Goal: Check status: Check status

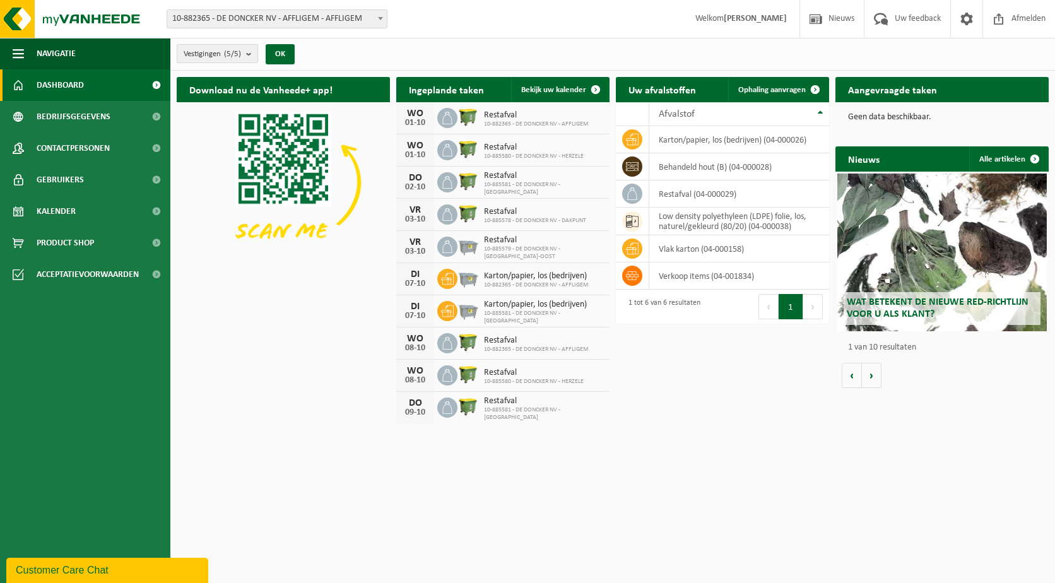
click at [230, 50] on count "(5/5)" at bounding box center [232, 54] width 17 height 8
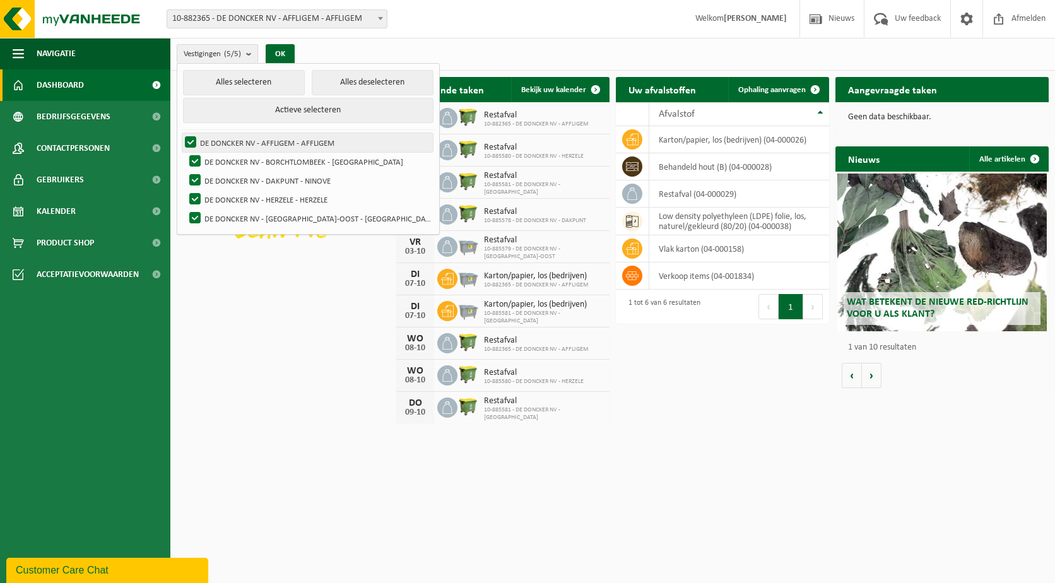
click at [271, 139] on label "DE DONCKER NV - AFFLIGEM - AFFLIGEM" at bounding box center [307, 142] width 251 height 19
click at [181, 133] on input "DE DONCKER NV - AFFLIGEM - AFFLIGEM" at bounding box center [180, 133] width 1 height 1
click at [216, 139] on label "DE DONCKER NV - AFFLIGEM - AFFLIGEM" at bounding box center [307, 142] width 251 height 19
click at [181, 133] on input "DE DONCKER NV - AFFLIGEM - AFFLIGEM" at bounding box center [180, 133] width 1 height 1
checkbox input "true"
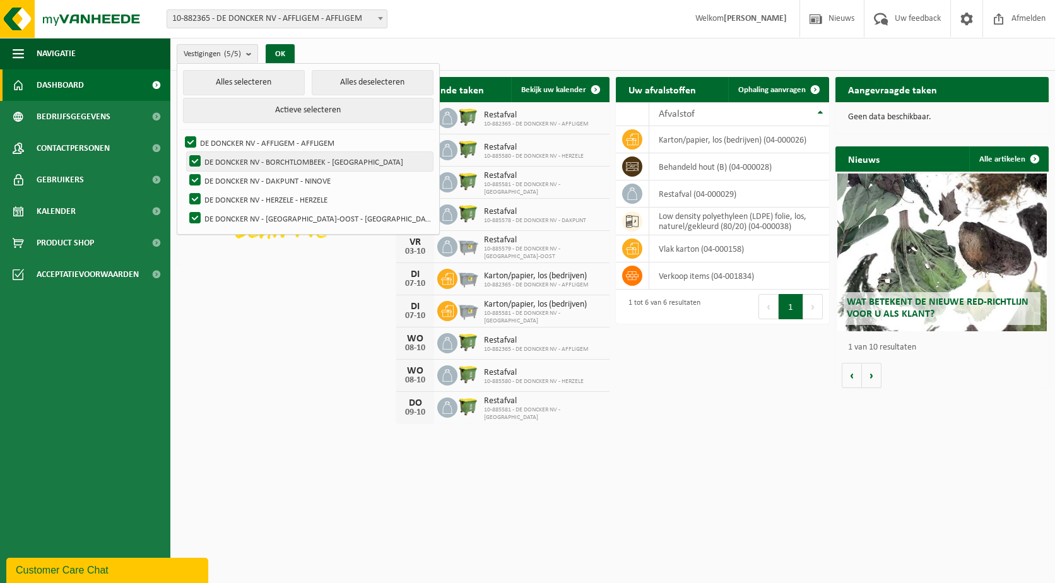
click at [191, 155] on label "DE DONCKER NV - BORCHTLOMBEEK - [GEOGRAPHIC_DATA]" at bounding box center [310, 161] width 246 height 19
click at [185, 152] on input "DE DONCKER NV - BORCHTLOMBEEK - [GEOGRAPHIC_DATA]" at bounding box center [184, 151] width 1 height 1
checkbox input "false"
click at [196, 179] on label "DE DONCKER NV - DAKPUNT - NINOVE" at bounding box center [310, 180] width 246 height 19
click at [185, 171] on input "DE DONCKER NV - DAKPUNT - NINOVE" at bounding box center [184, 170] width 1 height 1
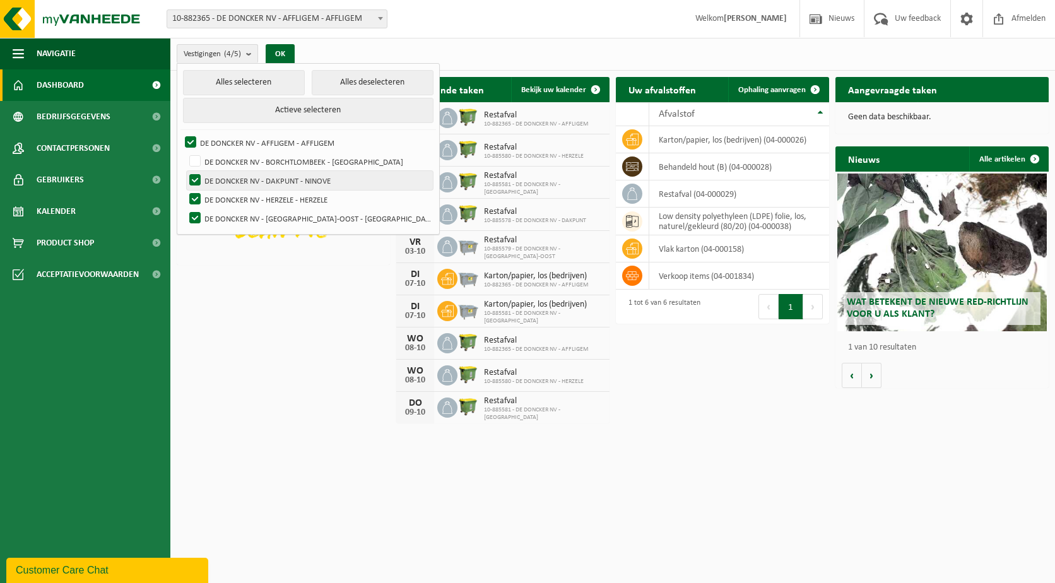
checkbox input "false"
click at [196, 204] on label "DE DONCKER NV - HERZELE - HERZELE" at bounding box center [310, 199] width 246 height 19
click at [185, 190] on input "DE DONCKER NV - HERZELE - HERZELE" at bounding box center [184, 189] width 1 height 1
checkbox input "false"
click at [196, 216] on label "DE DONCKER NV - [GEOGRAPHIC_DATA]-OOST - [GEOGRAPHIC_DATA]" at bounding box center [310, 218] width 246 height 19
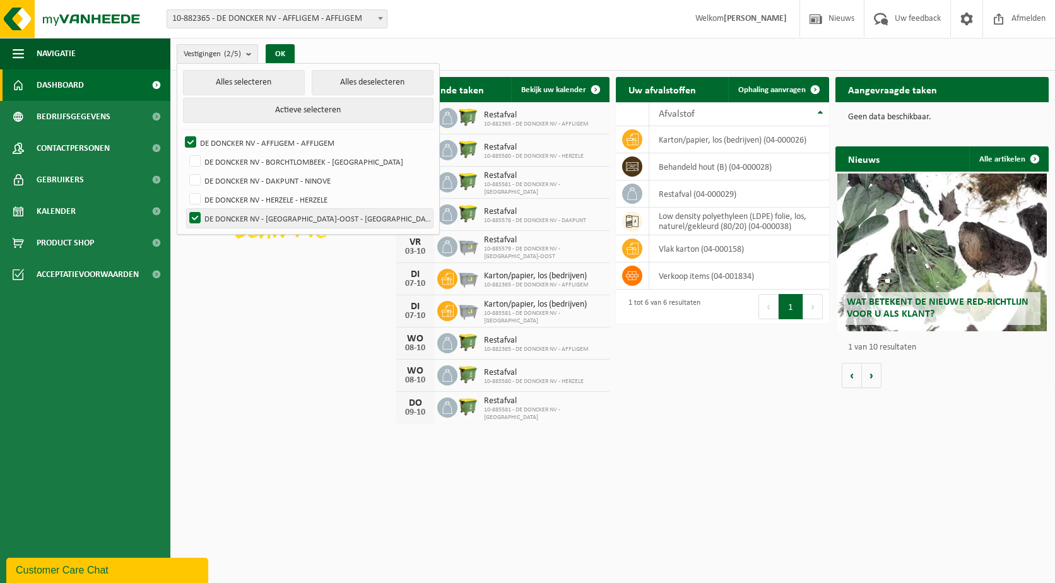
click at [185, 209] on input "DE DONCKER NV - [GEOGRAPHIC_DATA]-OOST - [GEOGRAPHIC_DATA]" at bounding box center [184, 208] width 1 height 1
checkbox input "false"
click at [281, 55] on button "OK" at bounding box center [280, 54] width 29 height 20
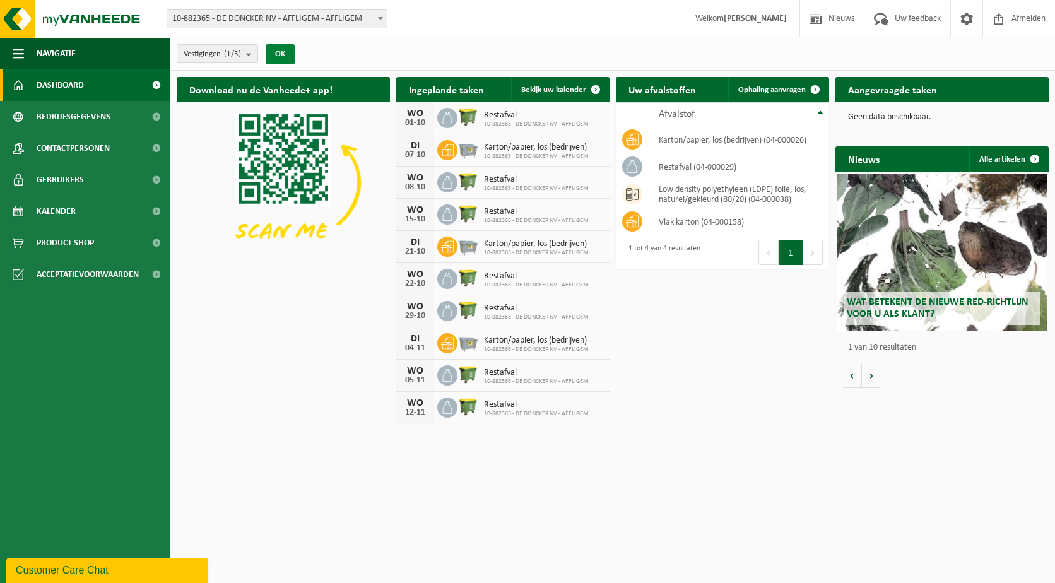
click at [281, 53] on button "OK" at bounding box center [280, 54] width 29 height 20
click at [567, 87] on span "Bekijk uw kalender" at bounding box center [553, 90] width 65 height 8
